Goal: Information Seeking & Learning: Compare options

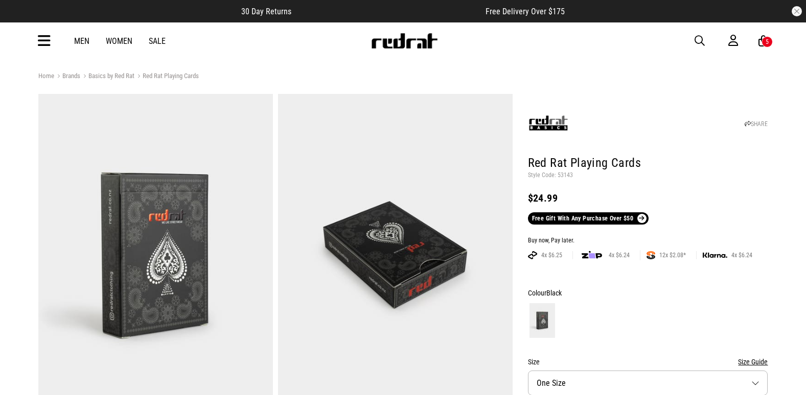
click at [698, 39] on span "button" at bounding box center [699, 41] width 10 height 12
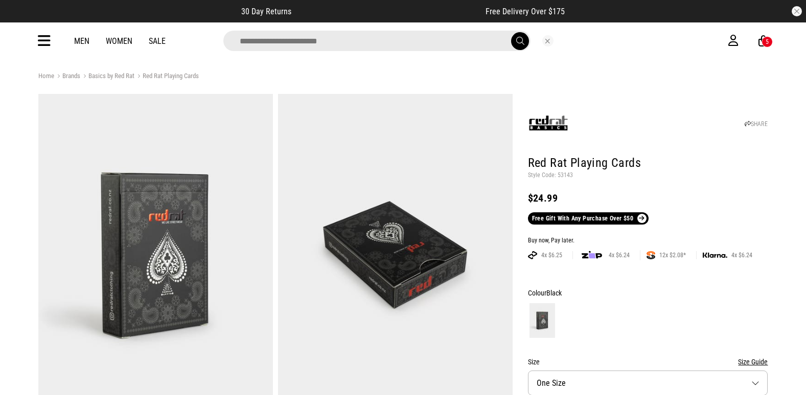
click at [42, 43] on icon at bounding box center [44, 41] width 13 height 17
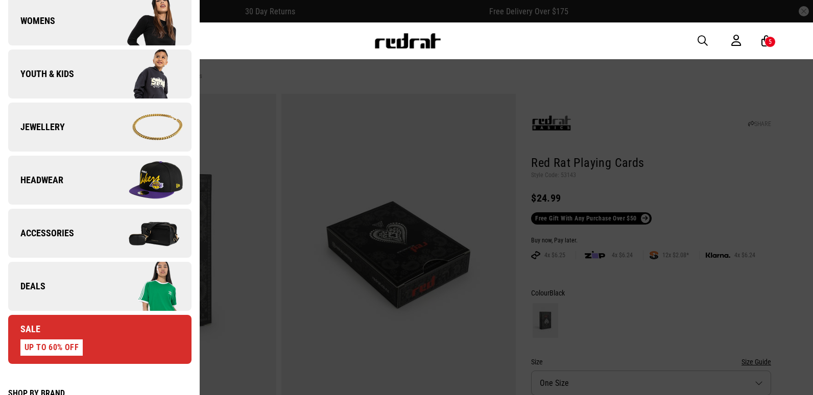
scroll to position [358, 0]
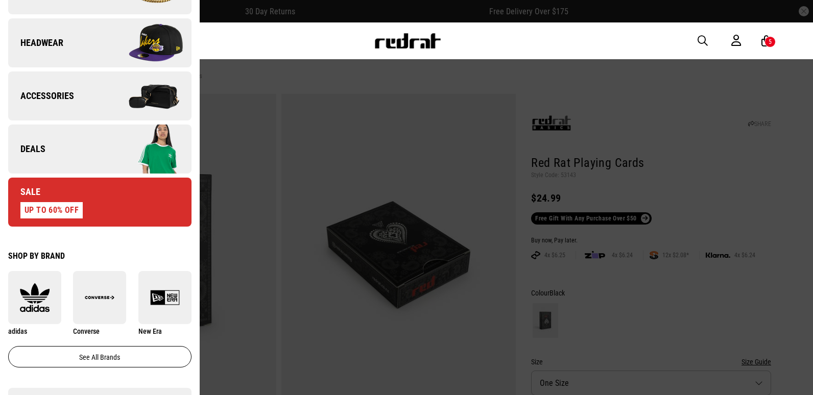
drag, startPoint x: 110, startPoint y: 159, endPoint x: 134, endPoint y: 159, distance: 23.5
click at [110, 159] on img at bounding box center [145, 149] width 91 height 51
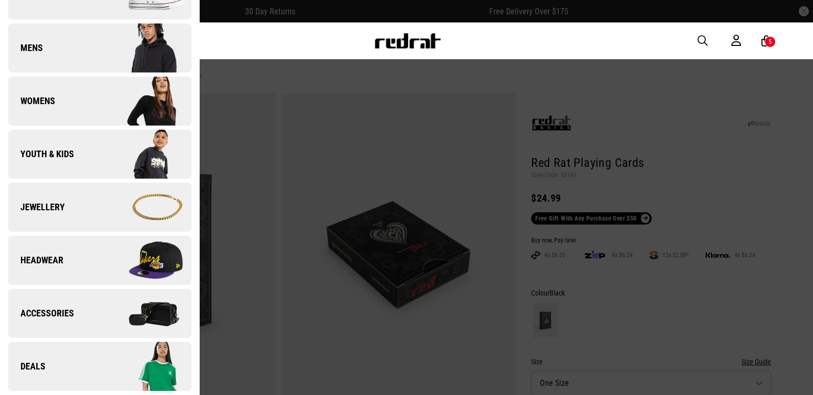
scroll to position [0, 0]
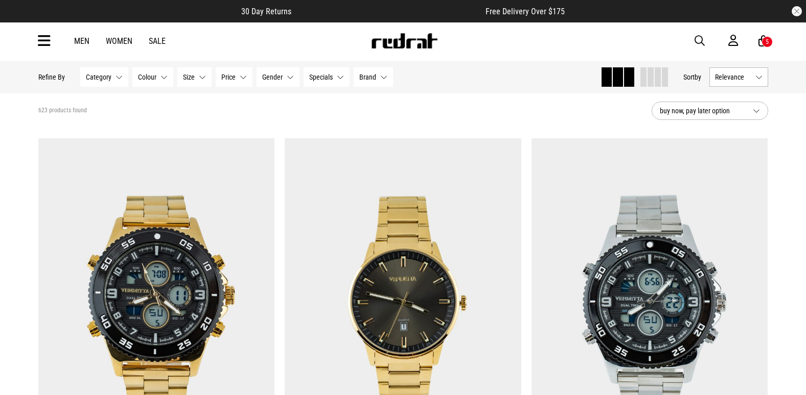
scroll to position [102, 0]
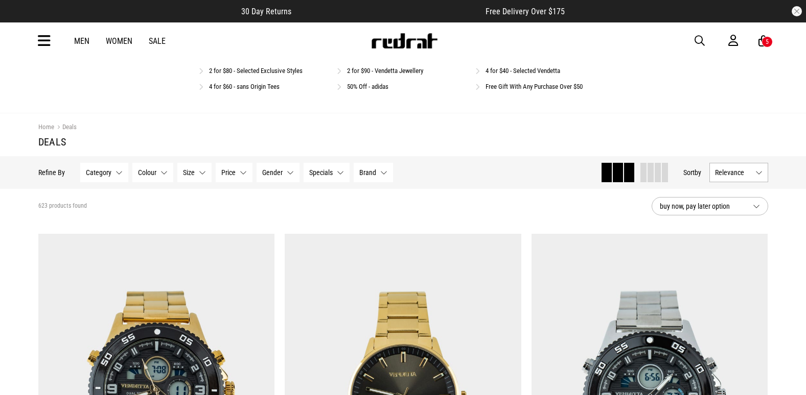
click at [539, 86] on link "Free Gift With Any Purchase Over $50" at bounding box center [533, 87] width 97 height 8
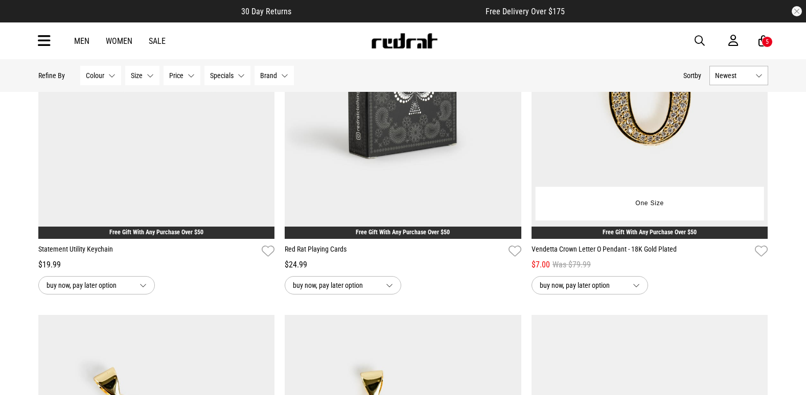
click at [670, 130] on img at bounding box center [649, 74] width 237 height 331
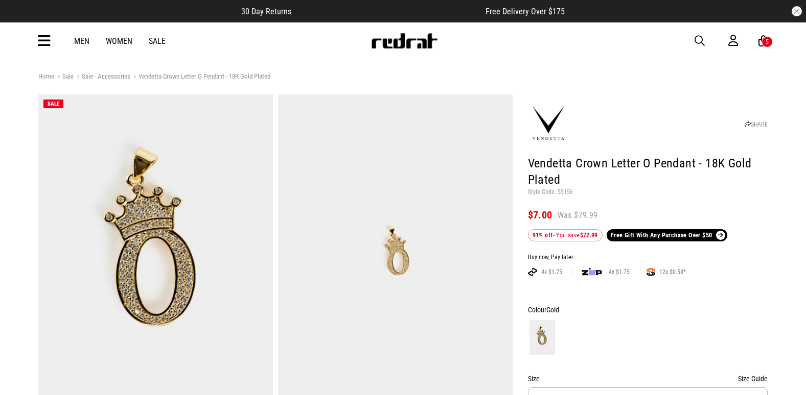
click at [570, 195] on p "Style Code: 55156" at bounding box center [648, 193] width 240 height 8
copy p "55156"
click at [38, 41] on icon at bounding box center [44, 41] width 13 height 17
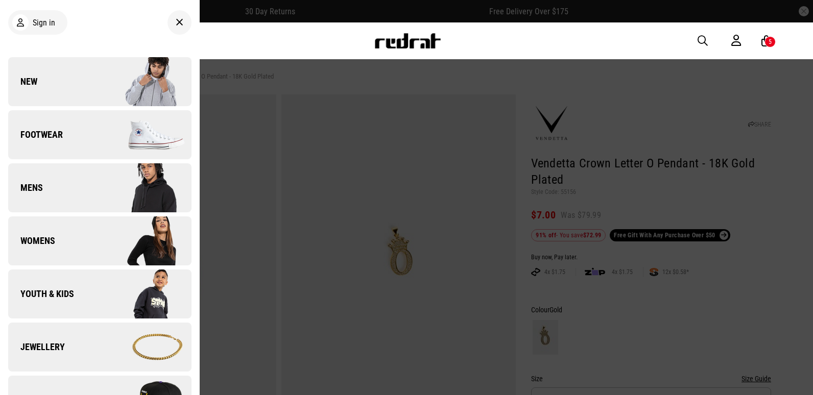
scroll to position [204, 0]
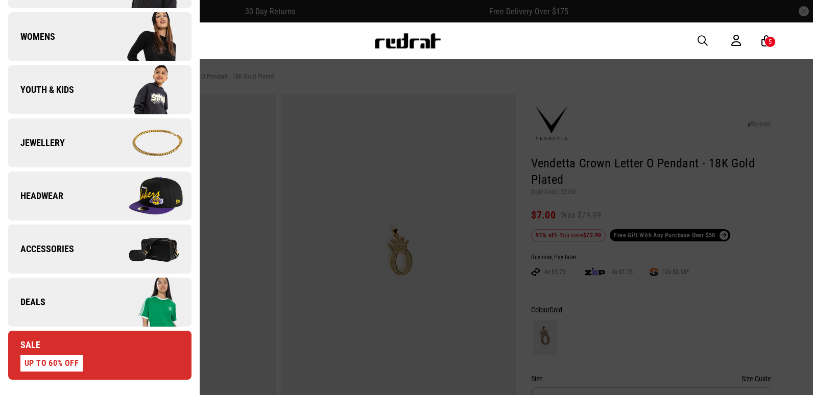
click at [69, 302] on link "Deals" at bounding box center [99, 302] width 183 height 49
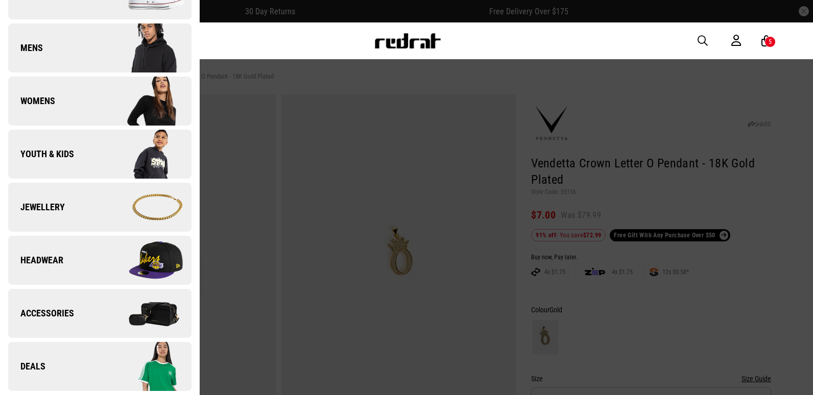
scroll to position [0, 0]
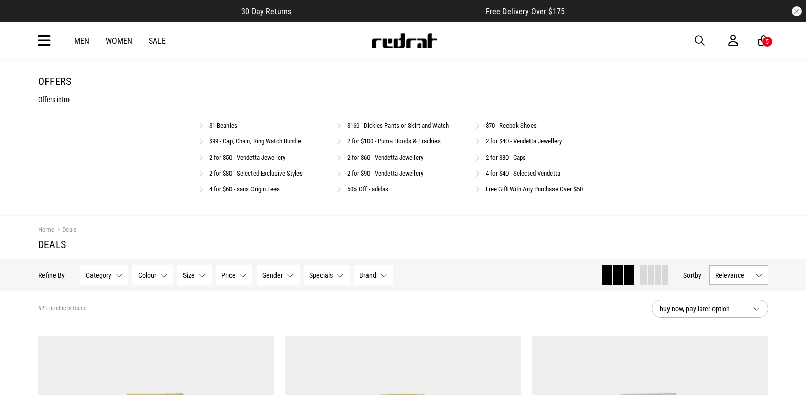
drag, startPoint x: 0, startPoint y: 0, endPoint x: 505, endPoint y: 184, distance: 537.5
click at [505, 184] on div "Free Gift With Any Purchase Over $50" at bounding box center [541, 189] width 132 height 10
click at [505, 187] on link "Free Gift With Any Purchase Over $50" at bounding box center [533, 189] width 97 height 8
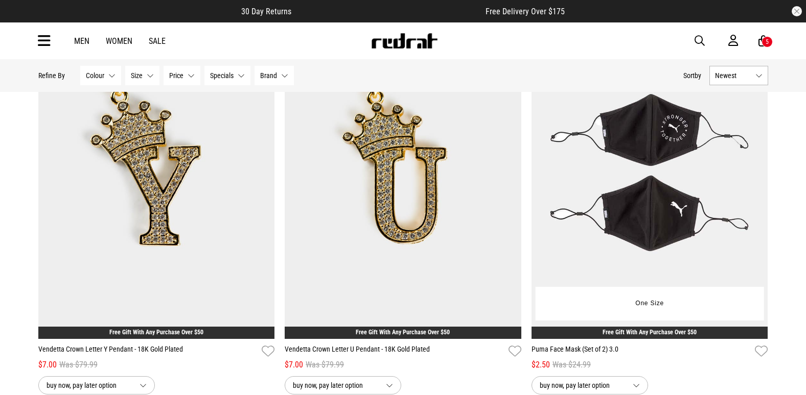
scroll to position [1022, 0]
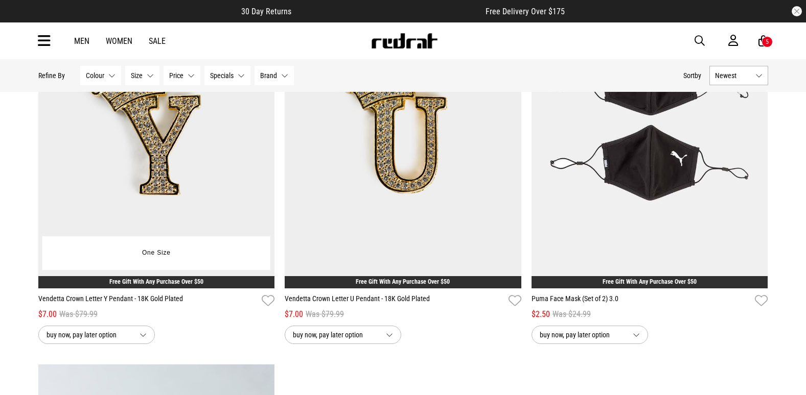
click at [135, 142] on img at bounding box center [156, 123] width 237 height 331
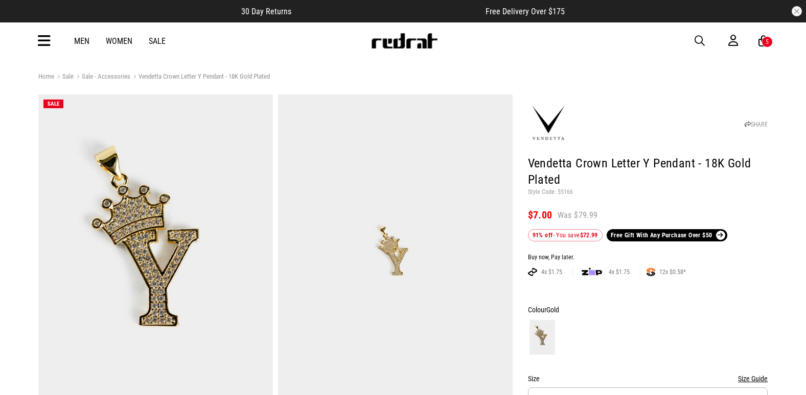
click at [693, 40] on div "Men Women Sale Sign in New Back Footwear Back Mens Back Womens Back Youth & Kid…" at bounding box center [403, 40] width 746 height 37
click at [696, 40] on span "button" at bounding box center [699, 41] width 10 height 12
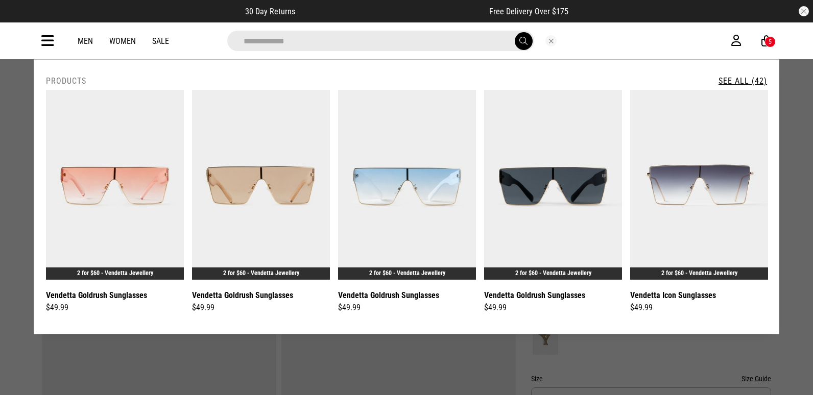
type input "**********"
click at [750, 82] on link "See All (42)" at bounding box center [743, 81] width 49 height 10
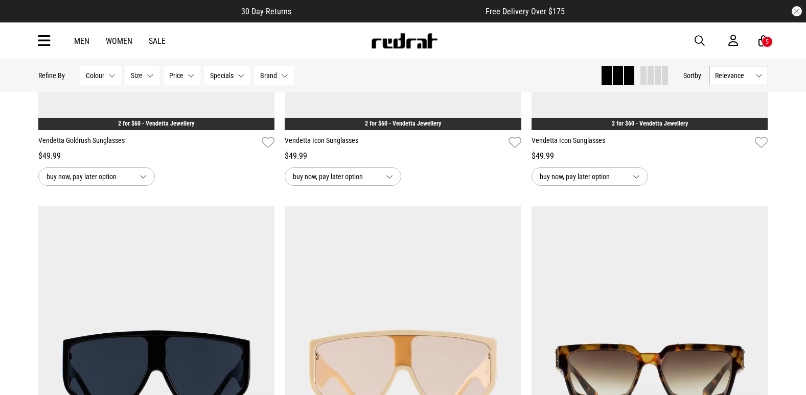
scroll to position [1022, 0]
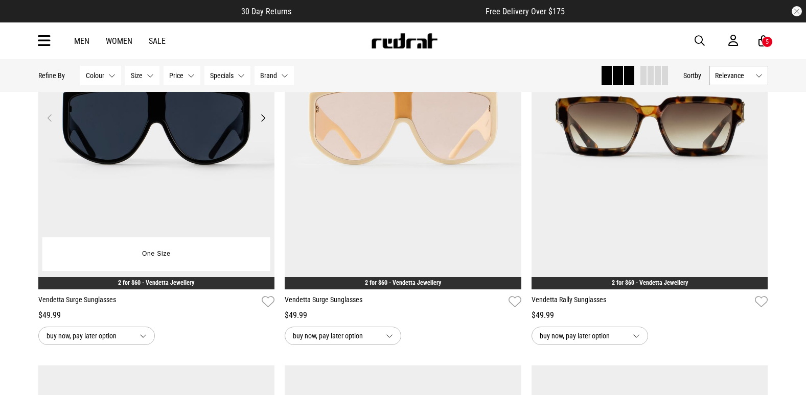
click at [128, 165] on img at bounding box center [156, 124] width 237 height 331
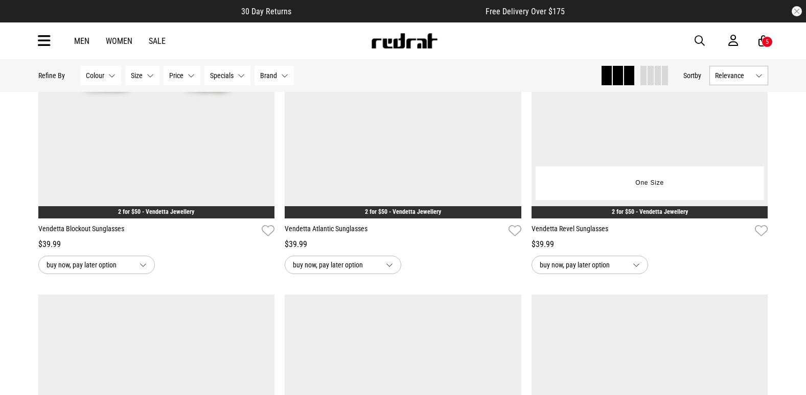
scroll to position [1953, 0]
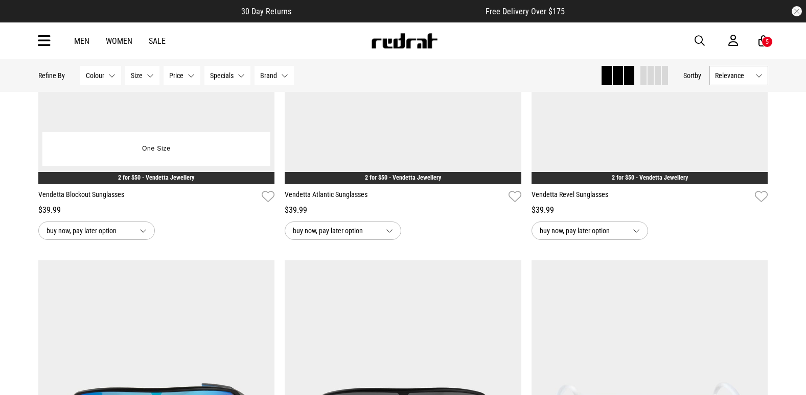
click at [159, 127] on img at bounding box center [156, 18] width 237 height 331
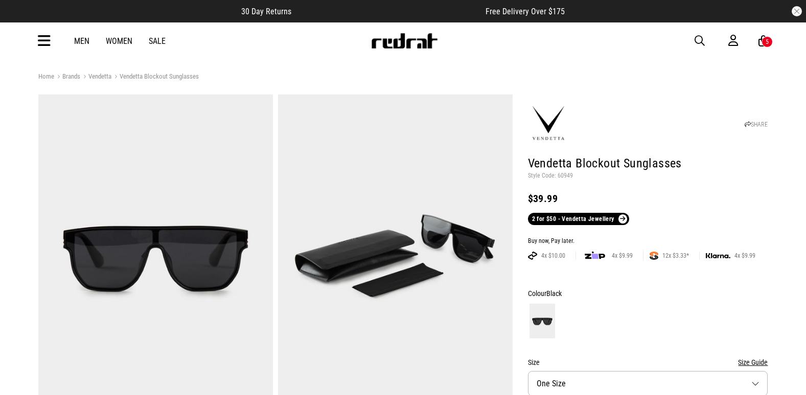
click at [568, 174] on p "Style Code: 60949" at bounding box center [648, 176] width 240 height 8
copy p "60949"
click at [696, 42] on span "button" at bounding box center [699, 41] width 10 height 12
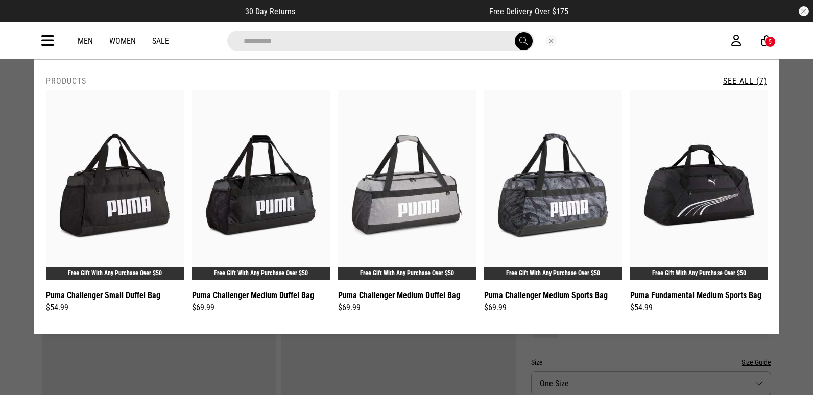
drag, startPoint x: 281, startPoint y: 40, endPoint x: 81, endPoint y: 77, distance: 203.5
click at [82, 59] on div "**********" at bounding box center [407, 40] width 746 height 37
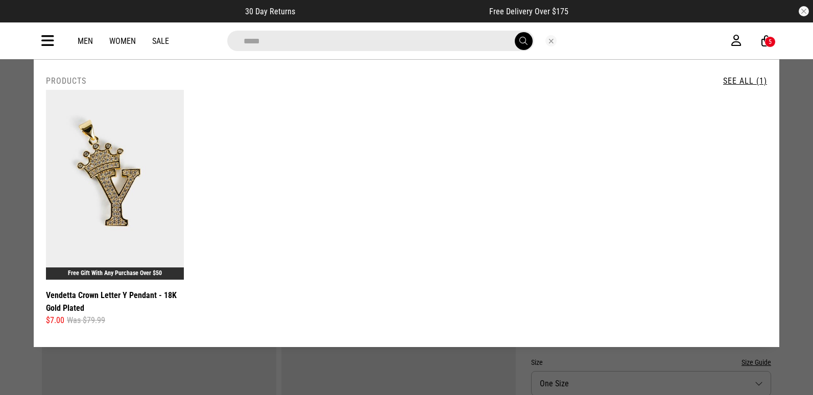
type input "*****"
